Goal: Book appointment/travel/reservation

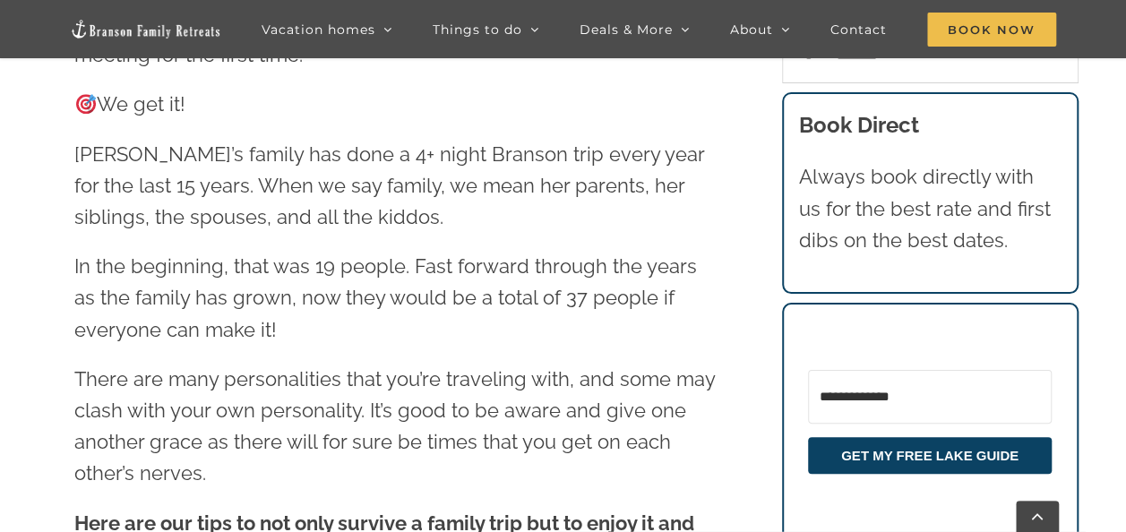
scroll to position [953, 0]
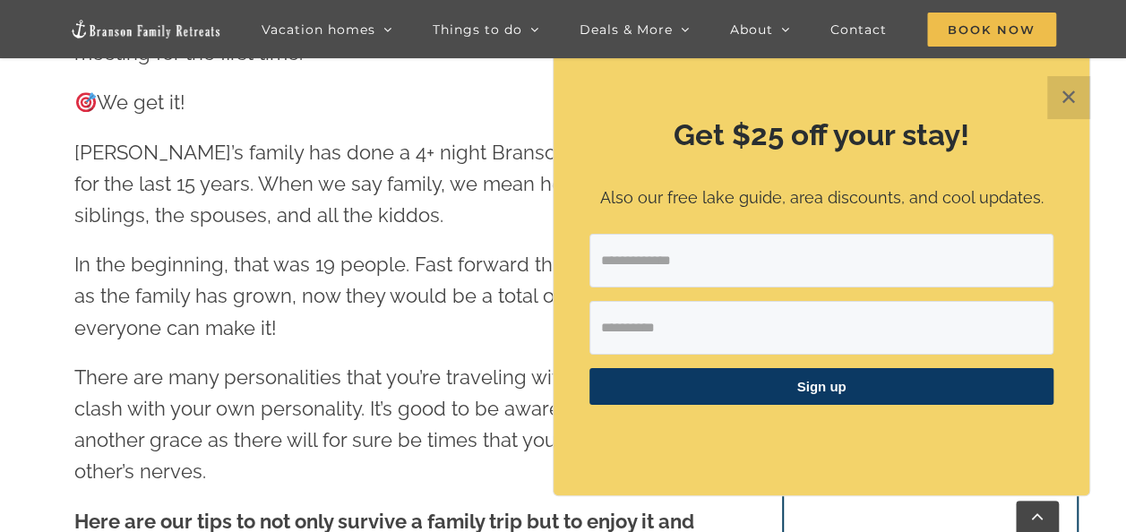
click at [1062, 103] on button "✕" at bounding box center [1068, 97] width 43 height 43
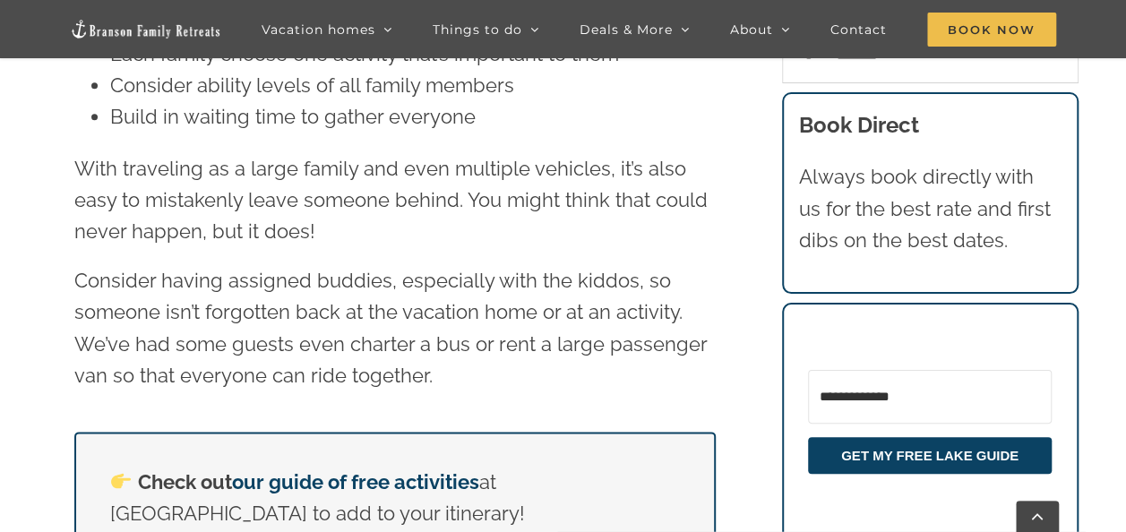
scroll to position [14353, 0]
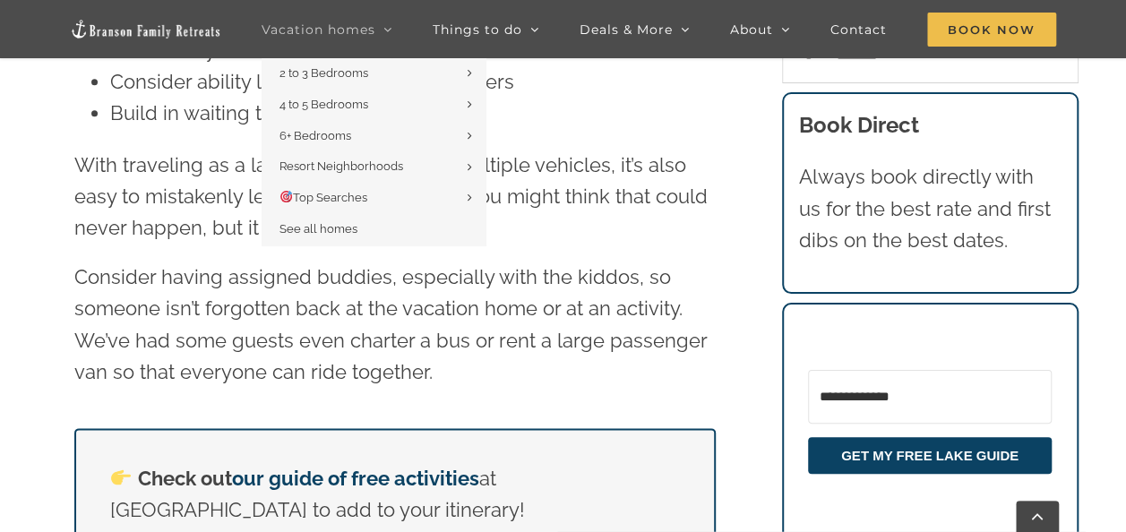
click at [390, 29] on icon "Main Menu Sticky" at bounding box center [387, 29] width 9 height 16
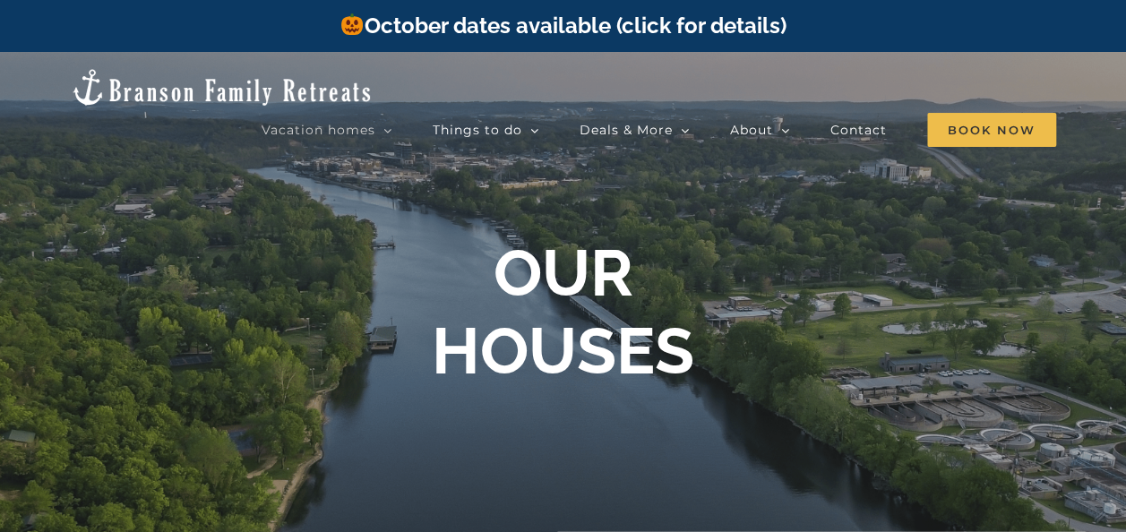
scroll to position [5, 0]
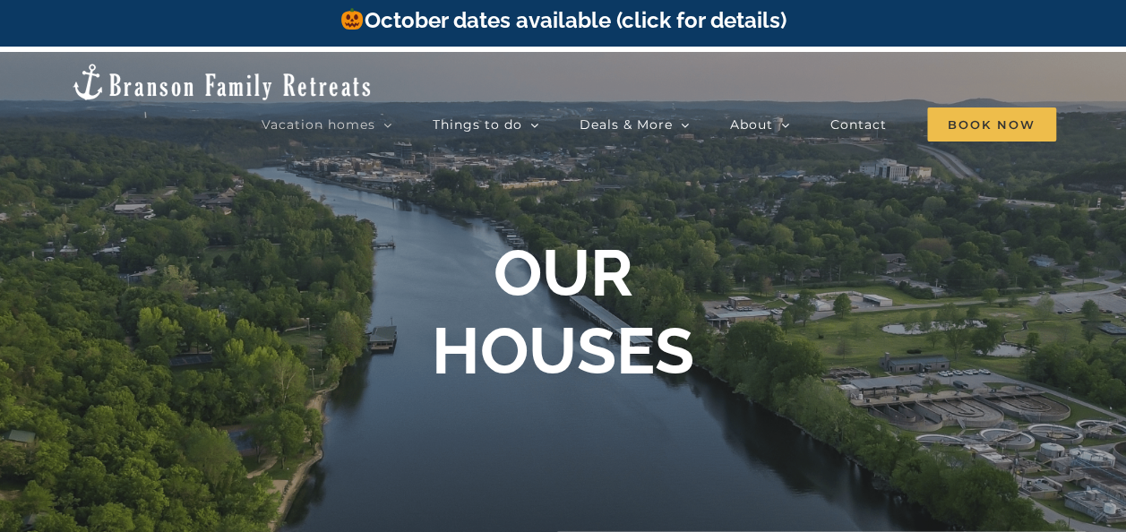
click at [600, 17] on link "October dates available (click for details)" at bounding box center [562, 20] width 446 height 26
